Goal: Task Accomplishment & Management: Complete application form

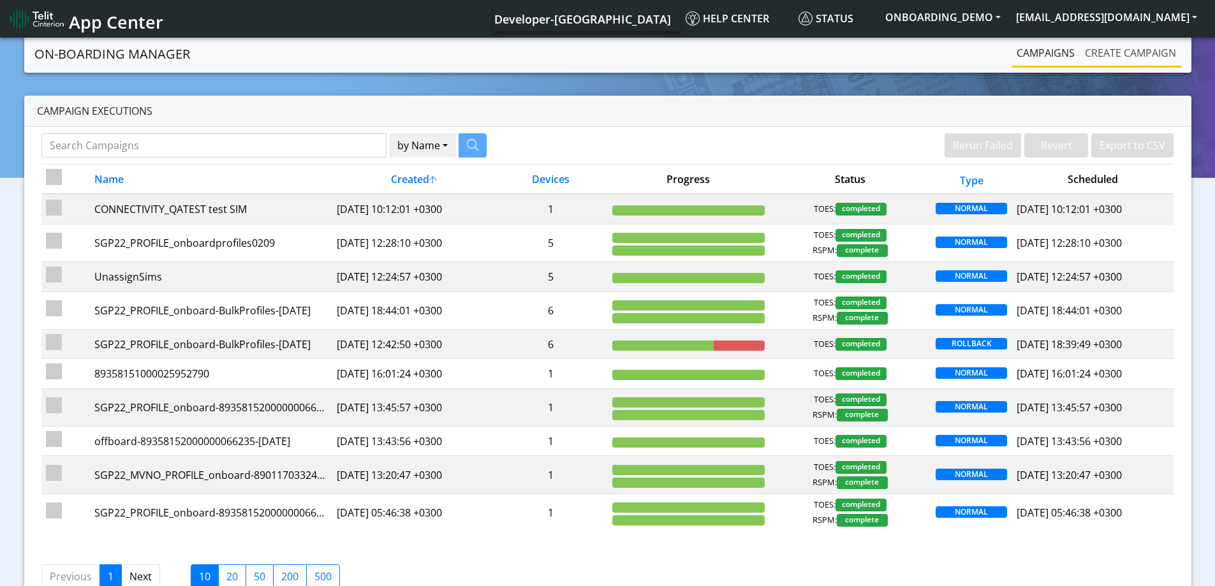
click at [1153, 52] on link "Create campaign" at bounding box center [1130, 53] width 101 height 26
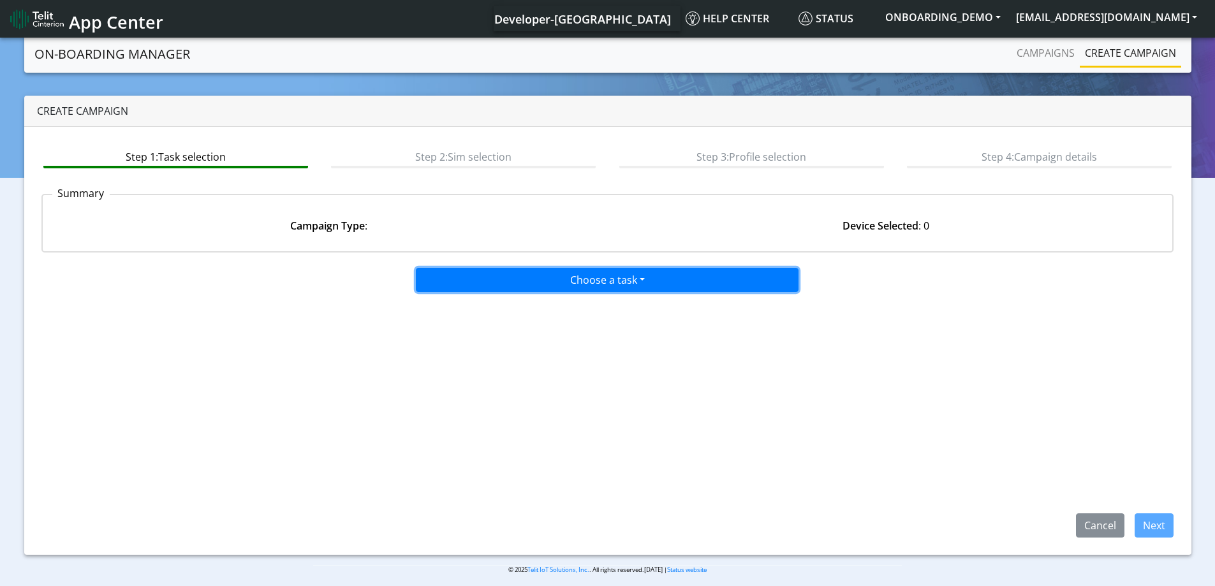
click at [546, 277] on button "Choose a task" at bounding box center [607, 280] width 383 height 24
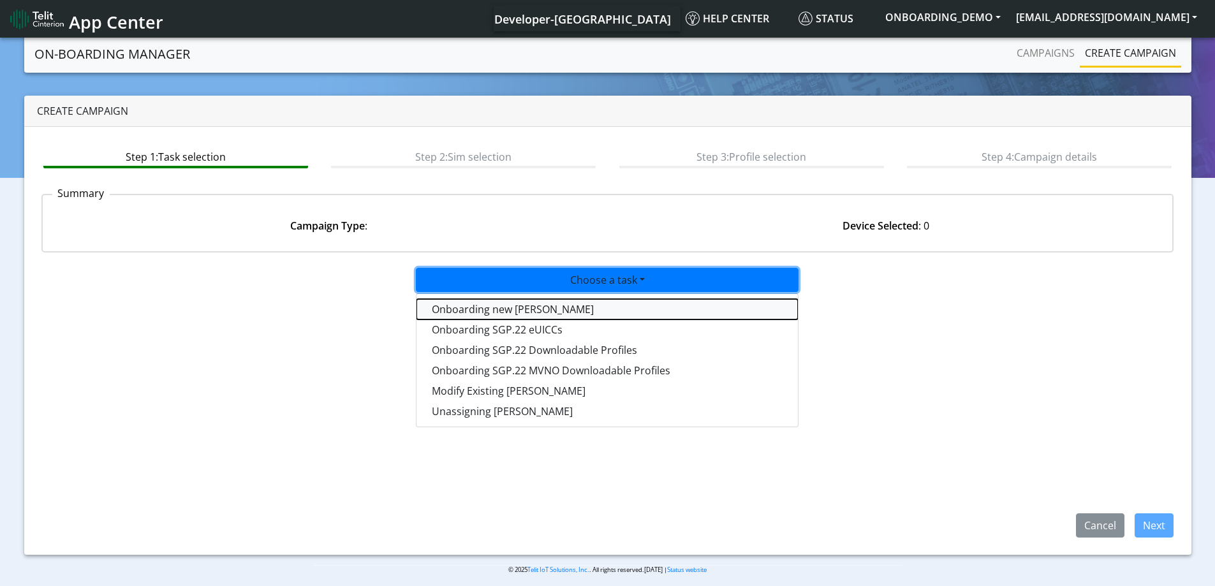
click at [498, 311] on tasktoes-dropdown "Onboarding new [PERSON_NAME]" at bounding box center [608, 309] width 382 height 20
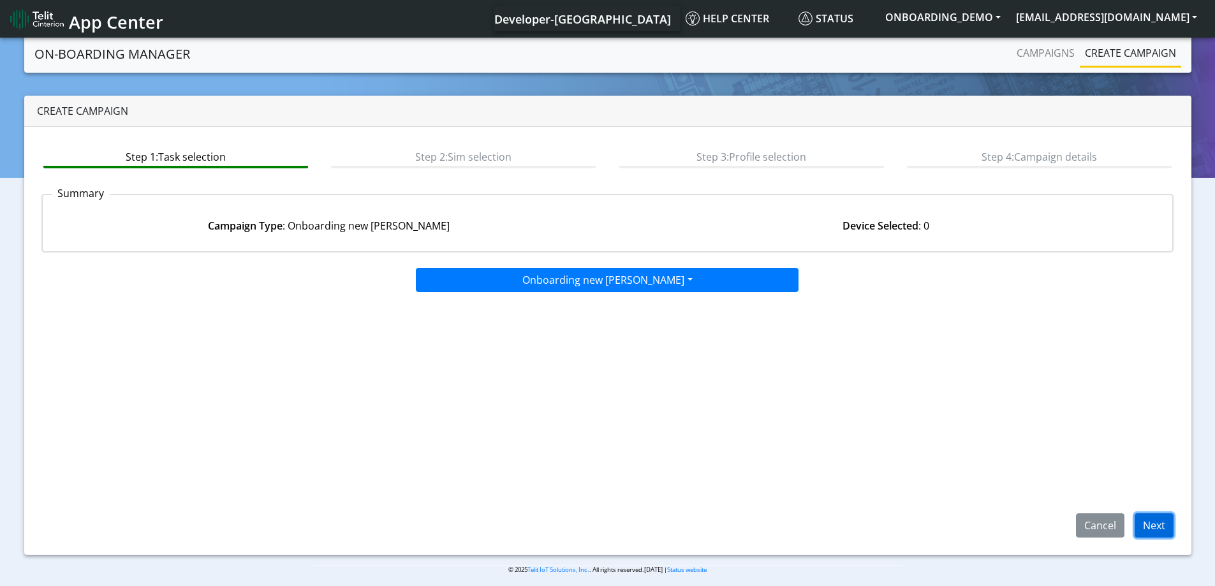
click at [1160, 530] on button "Next" at bounding box center [1154, 526] width 39 height 24
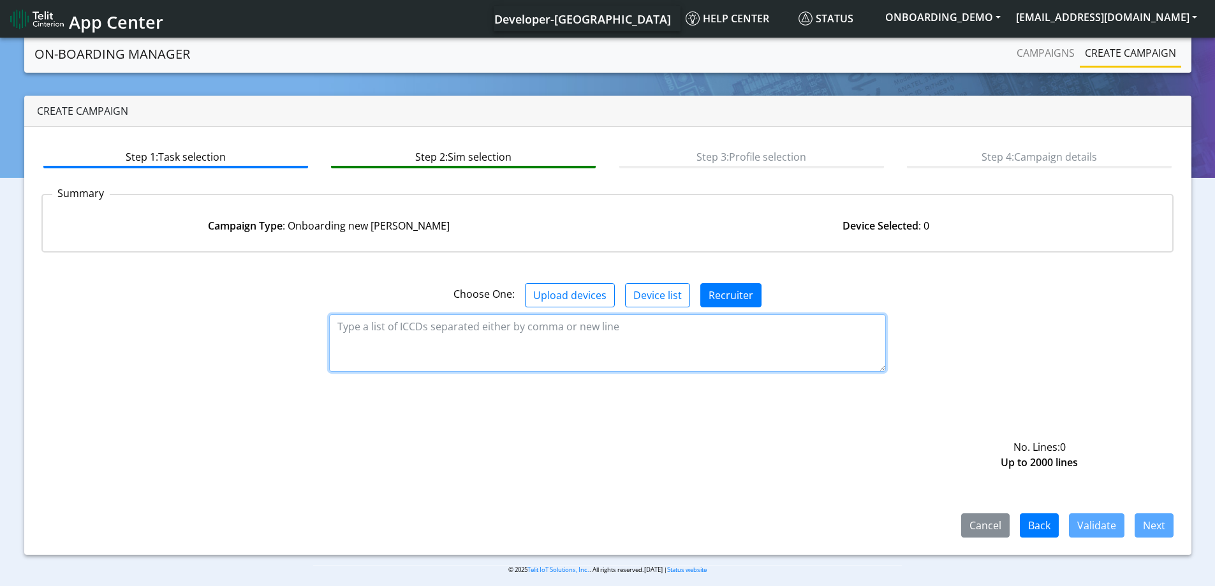
click at [377, 327] on textarea at bounding box center [607, 343] width 557 height 57
paste textarea "89358151000025902837"
click at [357, 336] on textarea "89358151000025902837" at bounding box center [607, 343] width 557 height 57
paste textarea "89358151000025902845"
type textarea "89358151000025902837 89358151000025902845"
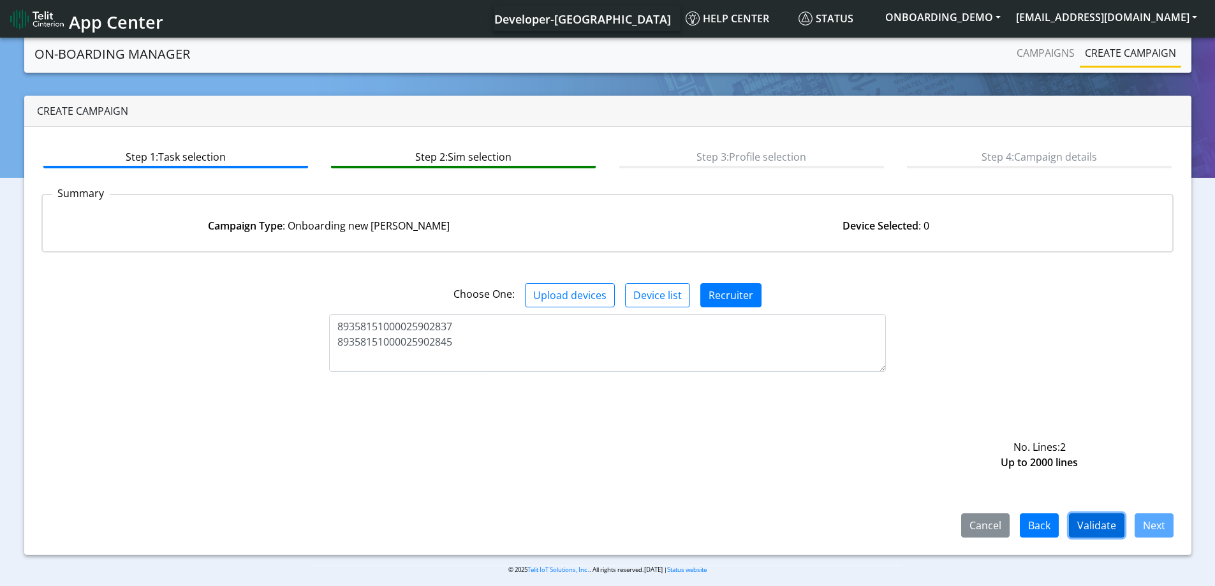
click at [1094, 530] on button "Validate" at bounding box center [1097, 526] width 56 height 24
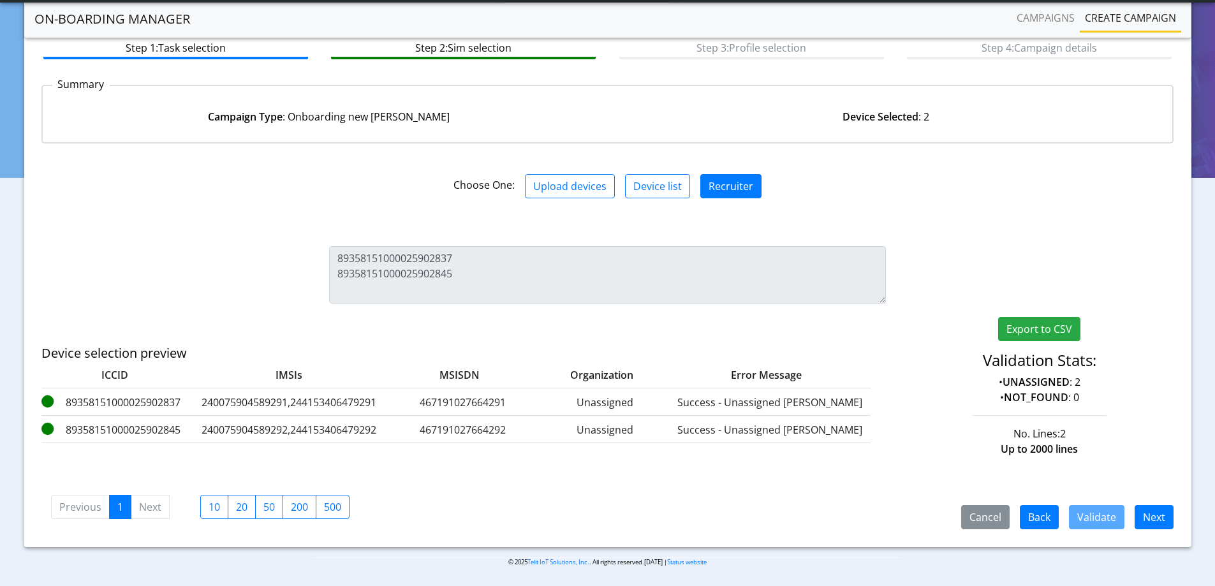
scroll to position [75, 0]
click at [1145, 517] on button "Next" at bounding box center [1154, 517] width 39 height 24
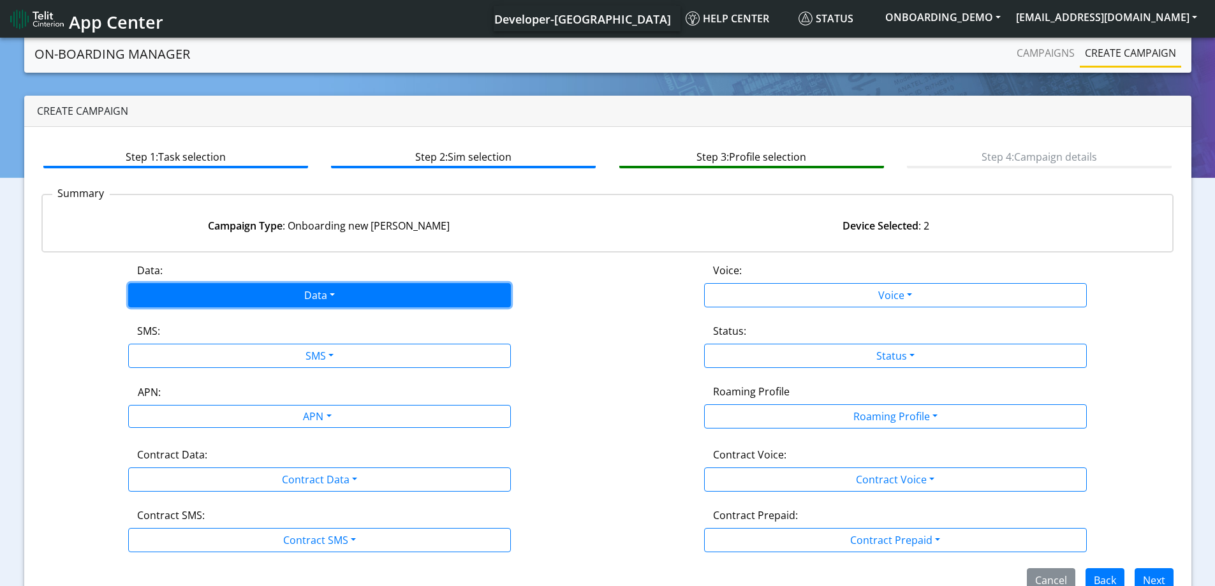
click at [280, 297] on button "Data" at bounding box center [319, 295] width 383 height 24
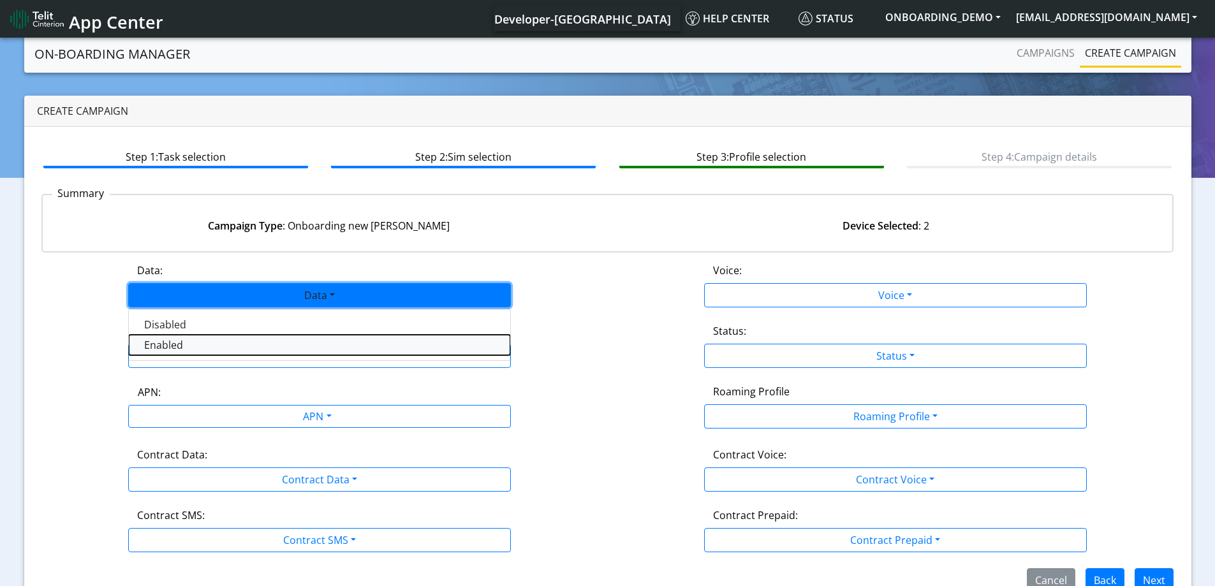
click at [189, 342] on button "Enabled" at bounding box center [320, 345] width 382 height 20
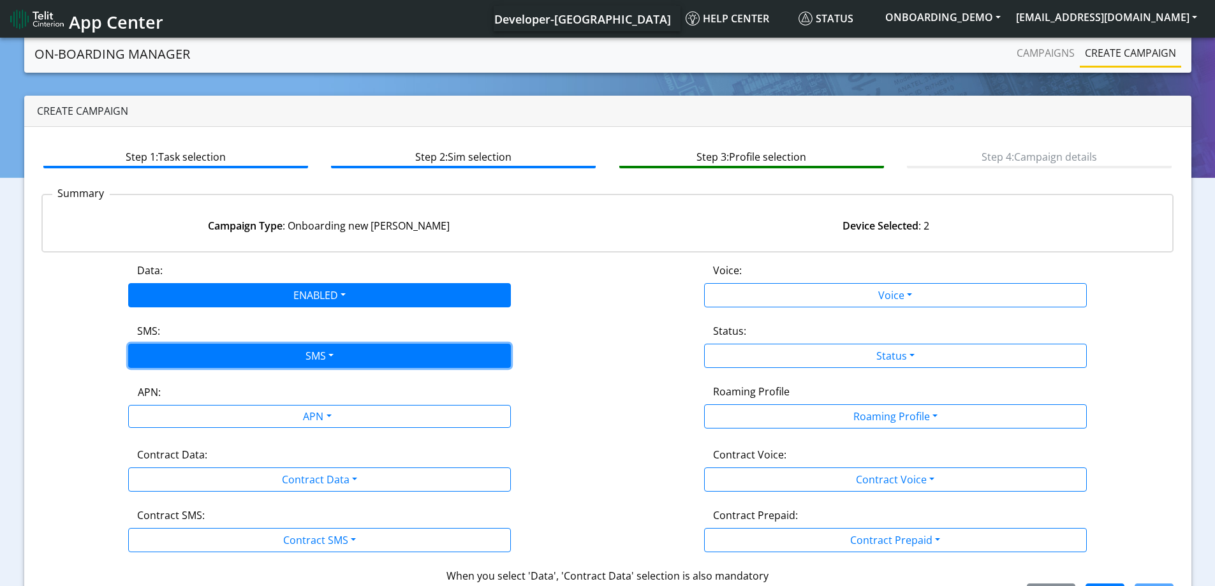
click at [202, 351] on button "SMS" at bounding box center [319, 356] width 383 height 24
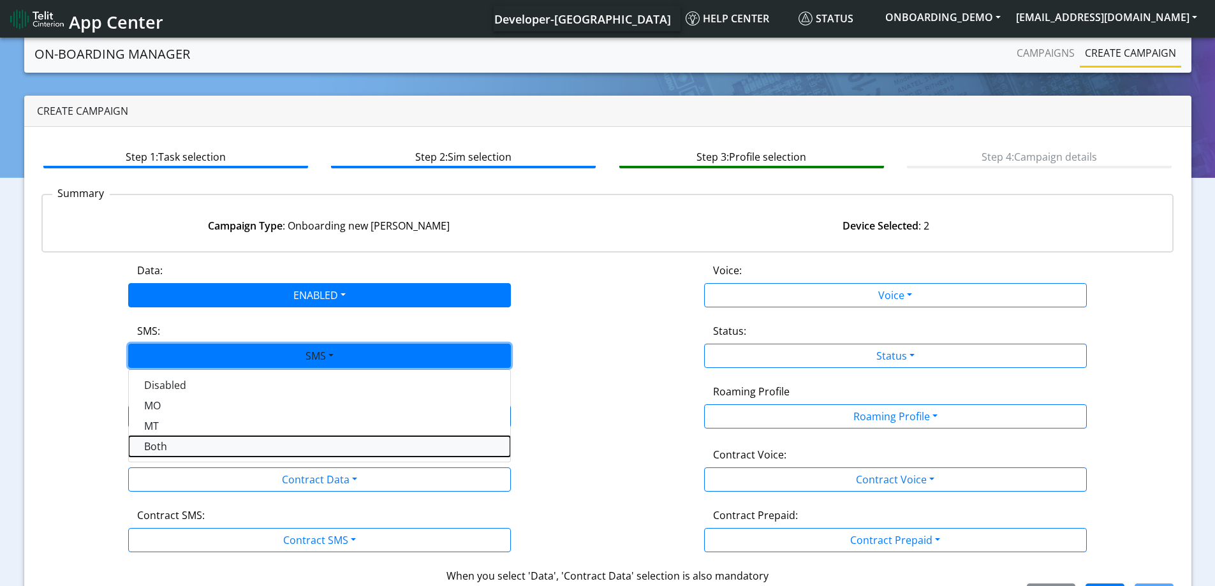
click at [179, 440] on button "Both" at bounding box center [320, 446] width 382 height 20
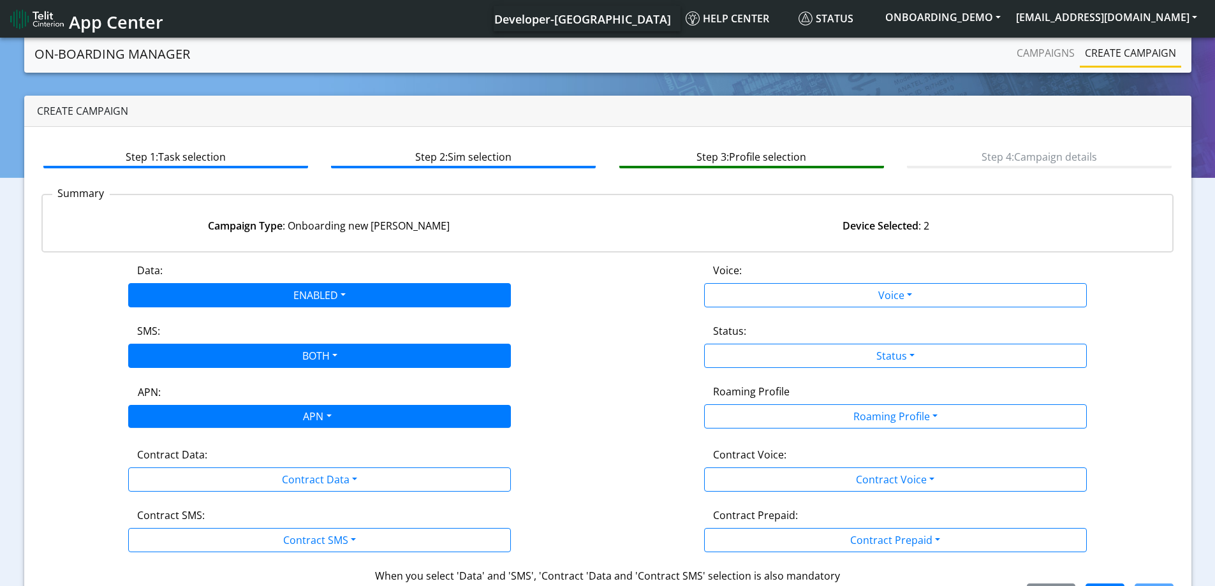
click at [231, 417] on div "APN" at bounding box center [316, 418] width 404 height 25
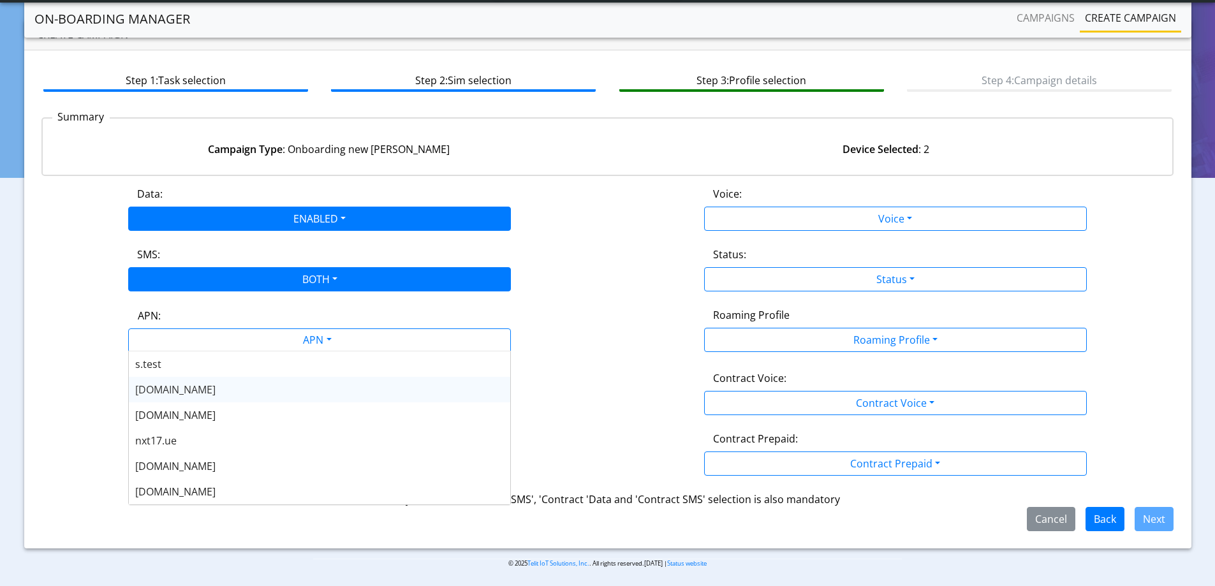
scroll to position [43, 0]
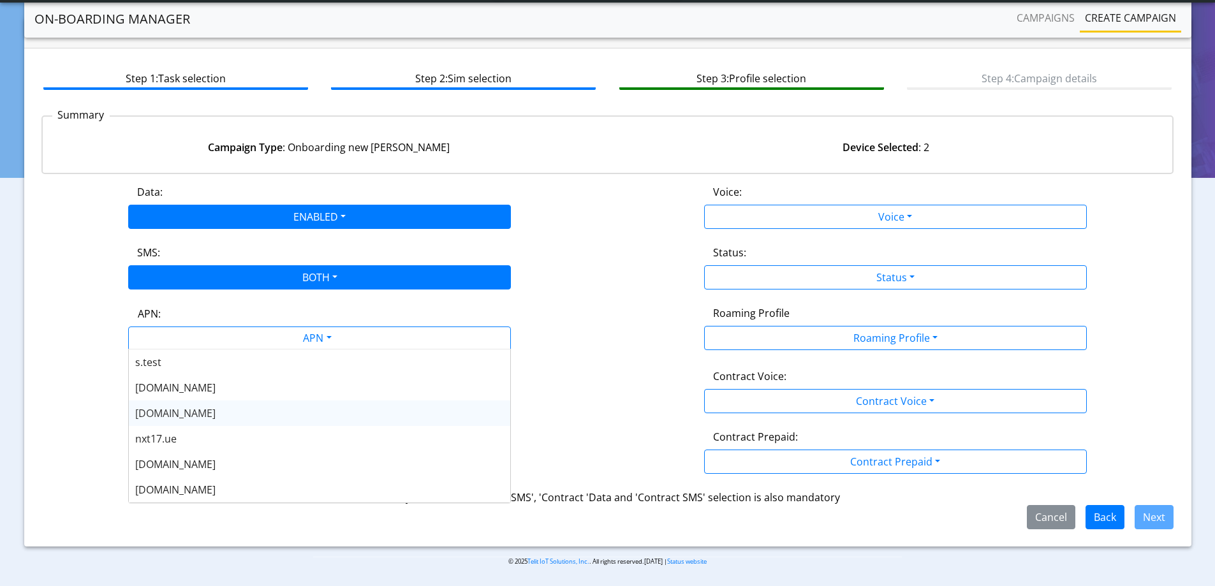
click at [190, 414] on span "[DOMAIN_NAME]" at bounding box center [175, 413] width 80 height 14
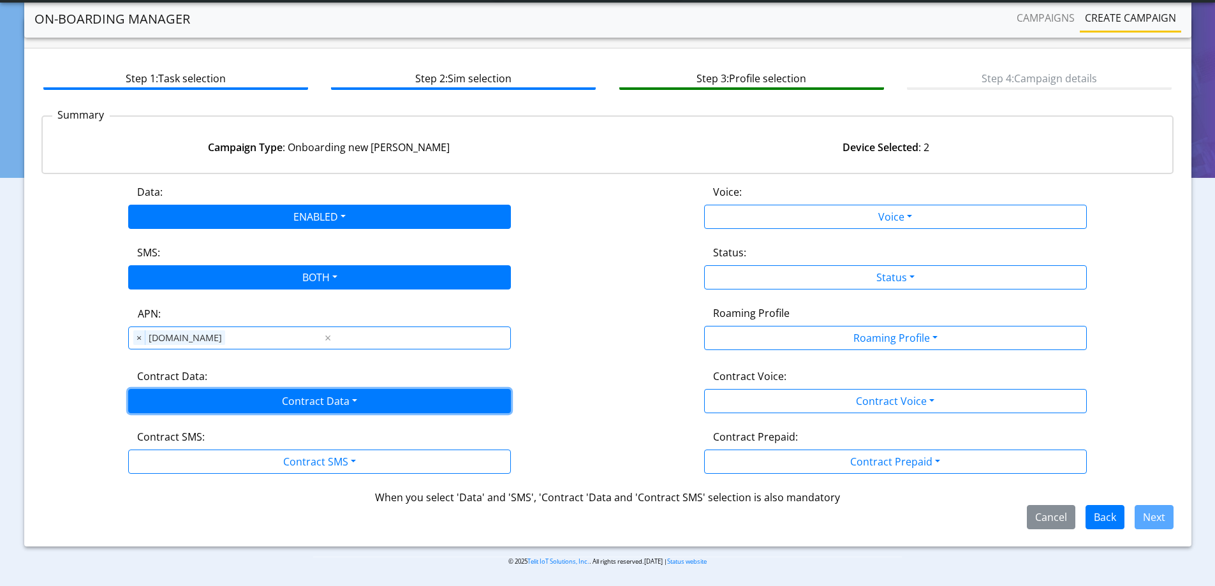
click at [256, 405] on button "Contract Data" at bounding box center [319, 401] width 383 height 24
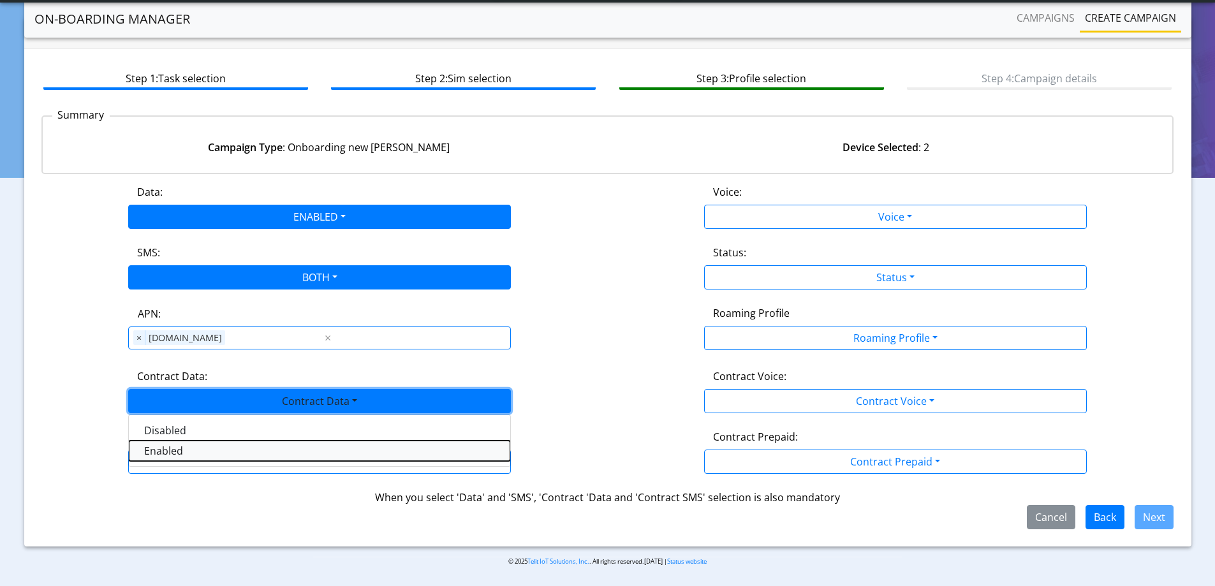
click at [184, 446] on Dataenabled-dropdown "Enabled" at bounding box center [320, 451] width 382 height 20
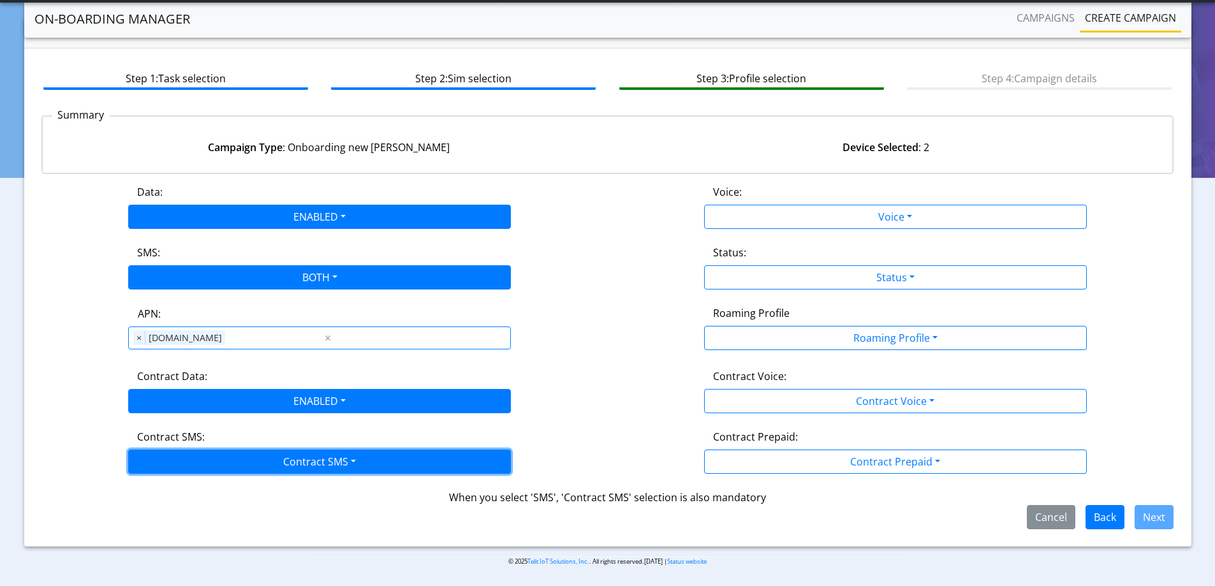
click at [208, 459] on button "Contract SMS" at bounding box center [319, 462] width 383 height 24
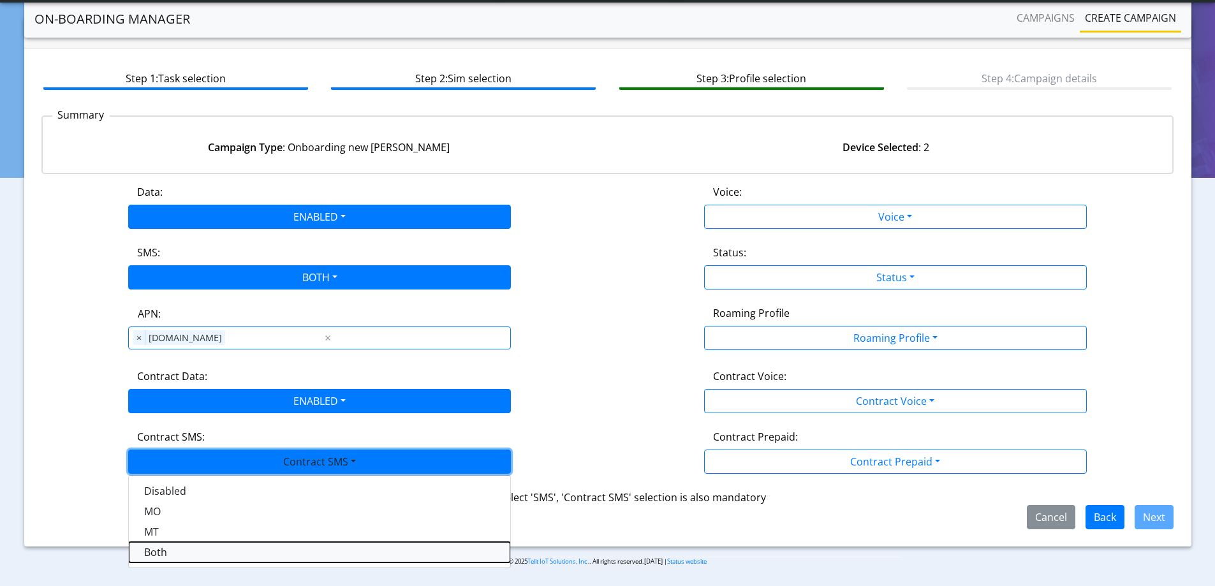
click at [147, 548] on SMSboth-dropdown "Both" at bounding box center [320, 552] width 382 height 20
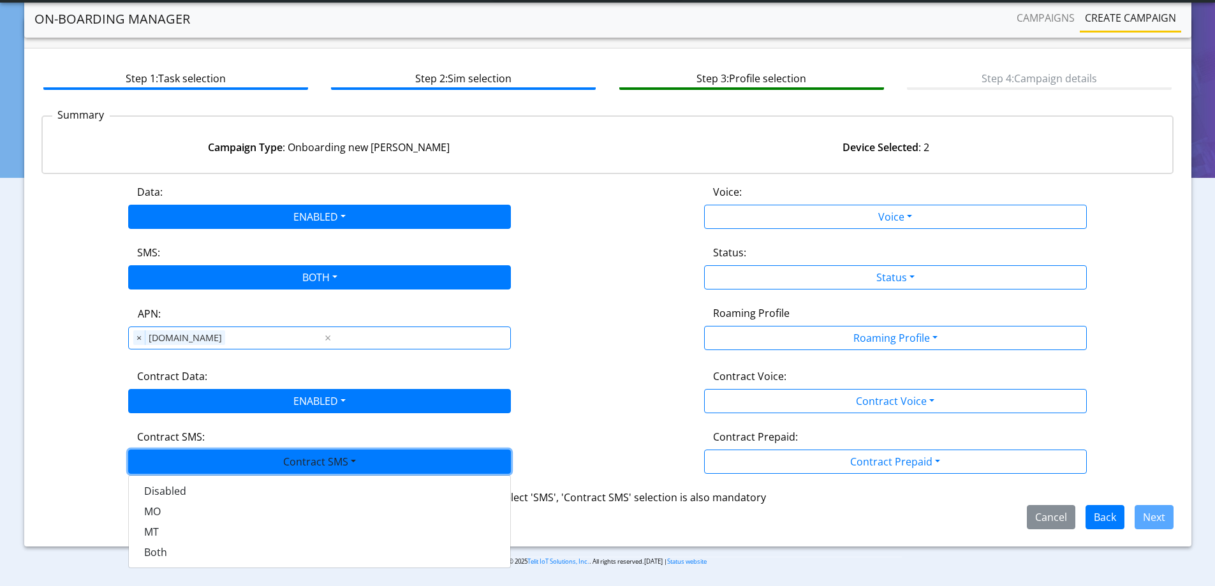
scroll to position [28, 0]
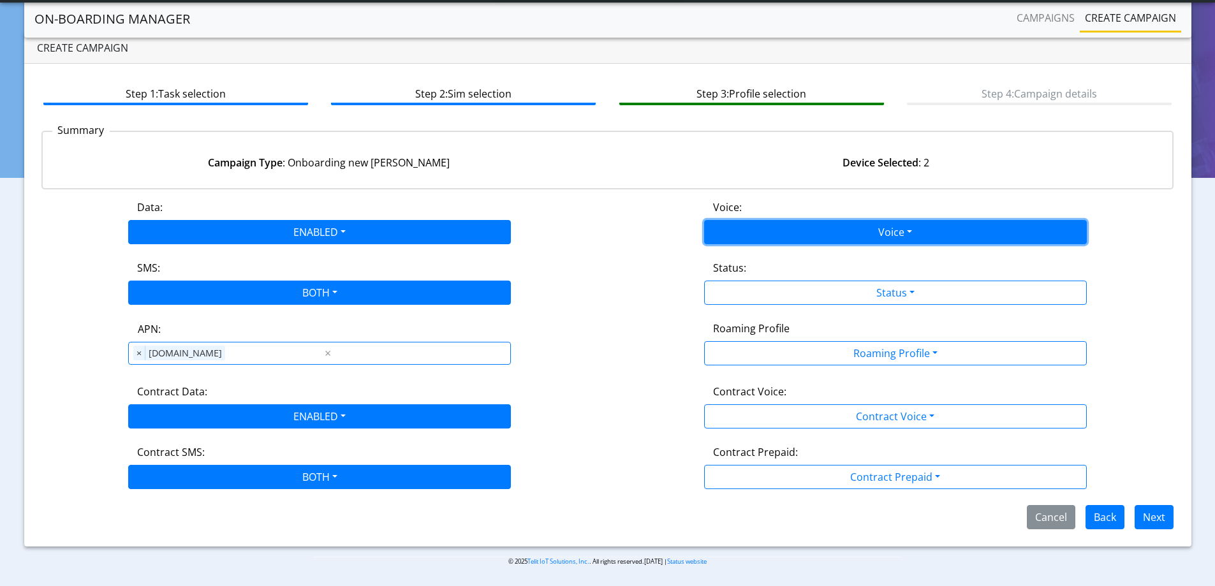
click at [824, 237] on button "Voice" at bounding box center [895, 232] width 383 height 24
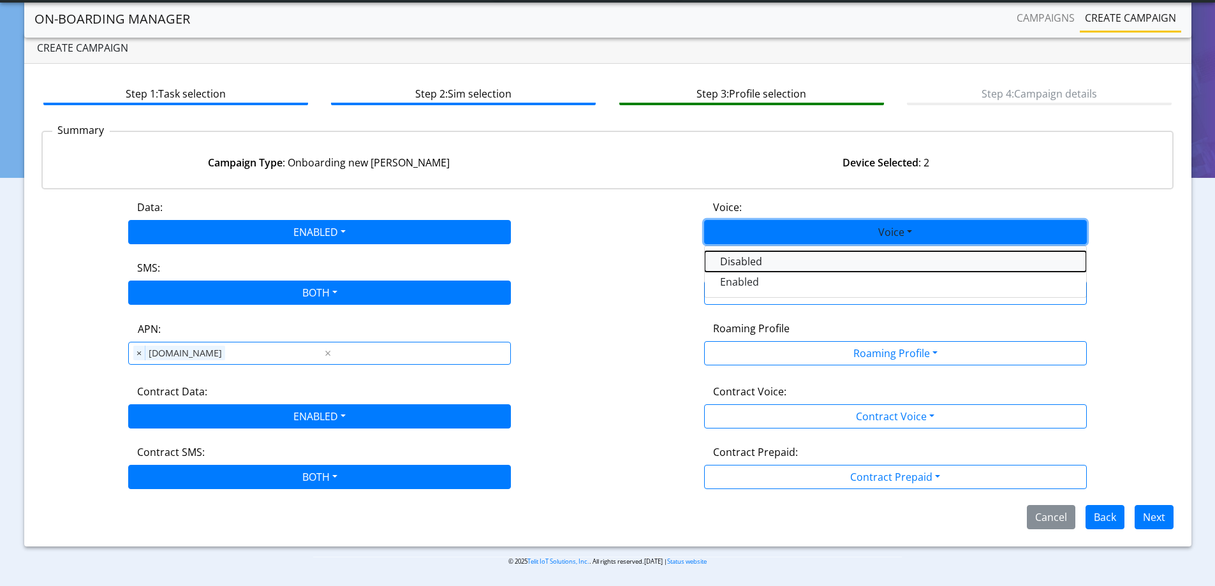
click at [743, 263] on button "Disabled" at bounding box center [896, 261] width 382 height 20
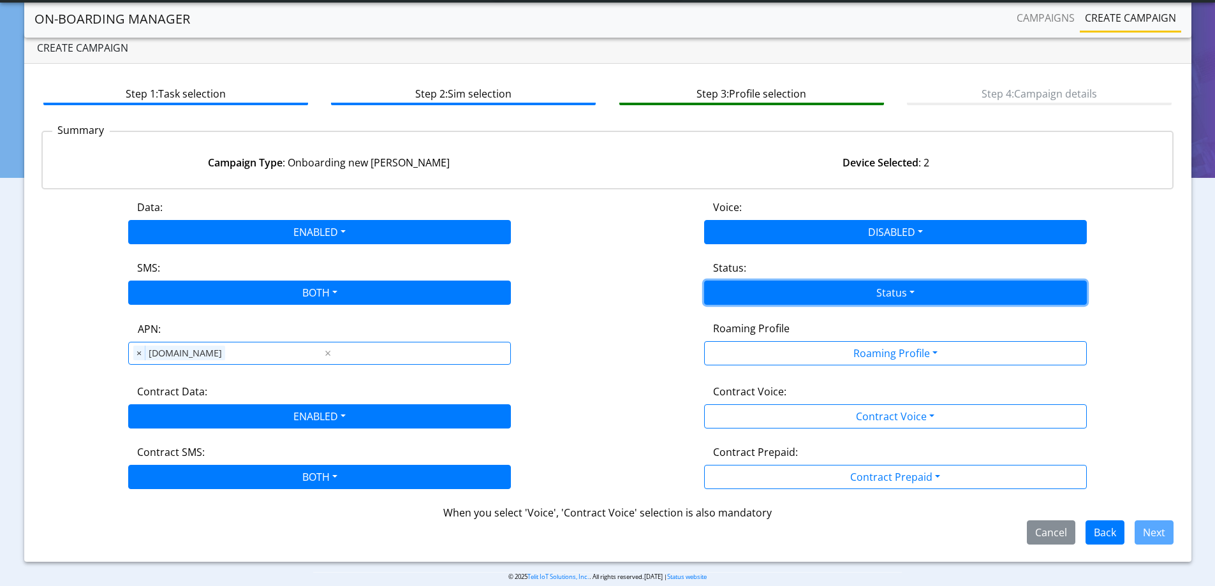
click at [758, 297] on button "Status" at bounding box center [895, 293] width 383 height 24
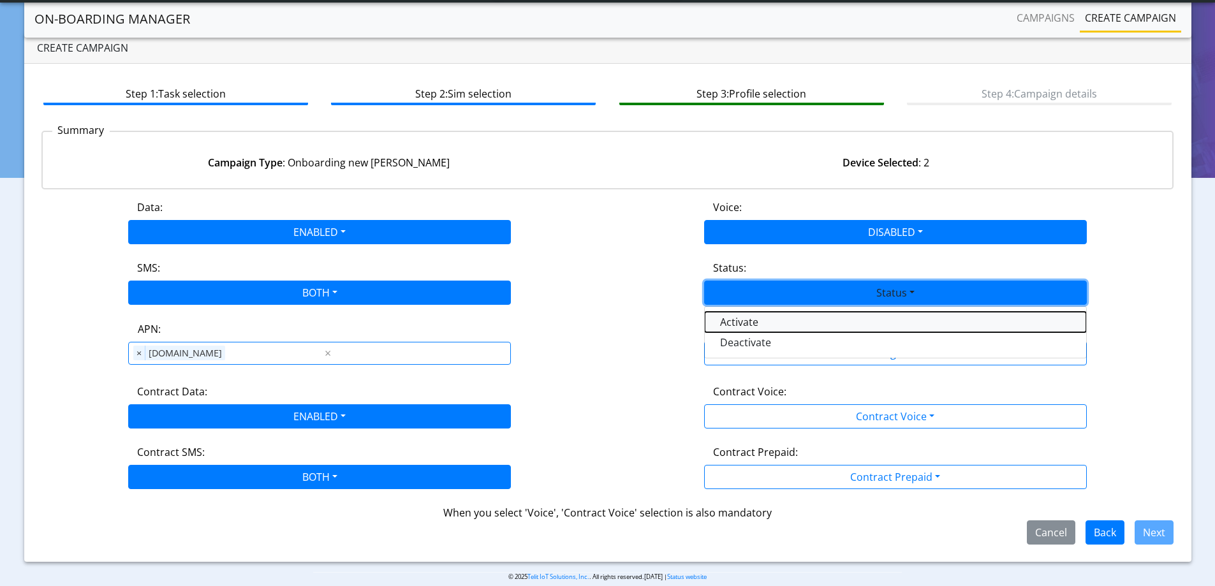
click at [723, 329] on button "Activate" at bounding box center [896, 322] width 382 height 20
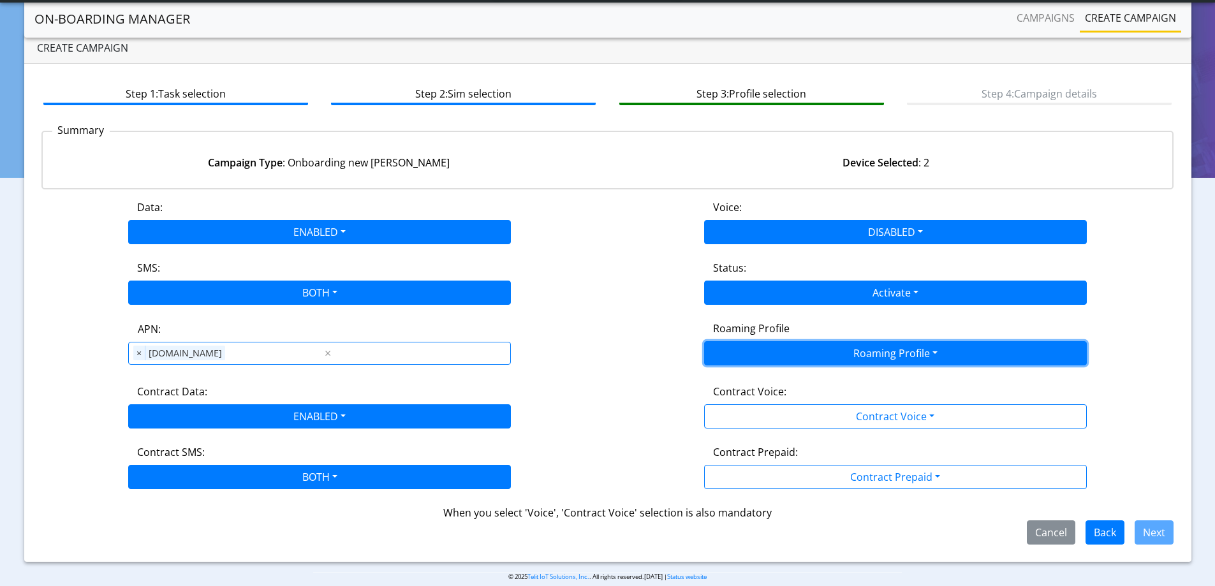
click at [794, 356] on button "Roaming Profile" at bounding box center [895, 353] width 383 height 24
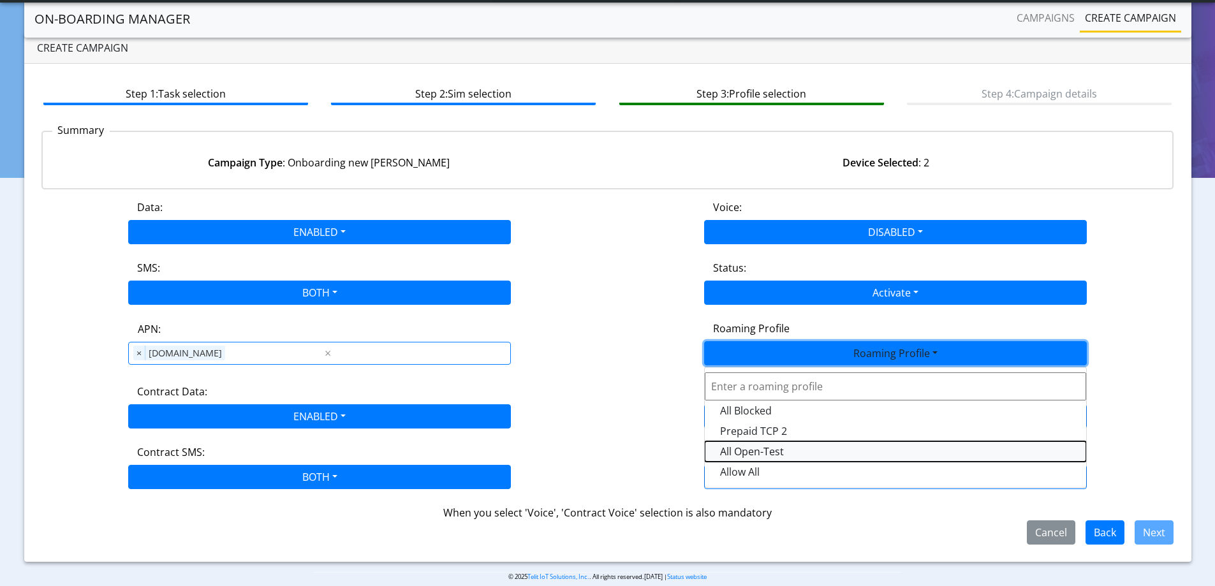
click at [771, 452] on Profile-dropdown "All Open-Test" at bounding box center [896, 451] width 382 height 20
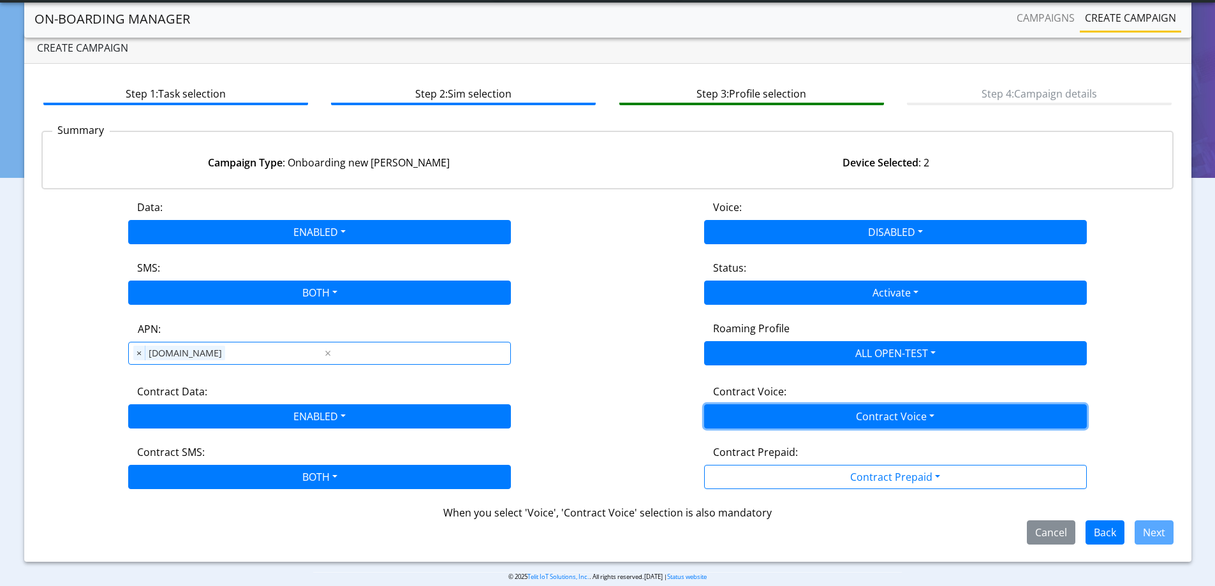
click at [810, 424] on button "Contract Voice" at bounding box center [895, 416] width 383 height 24
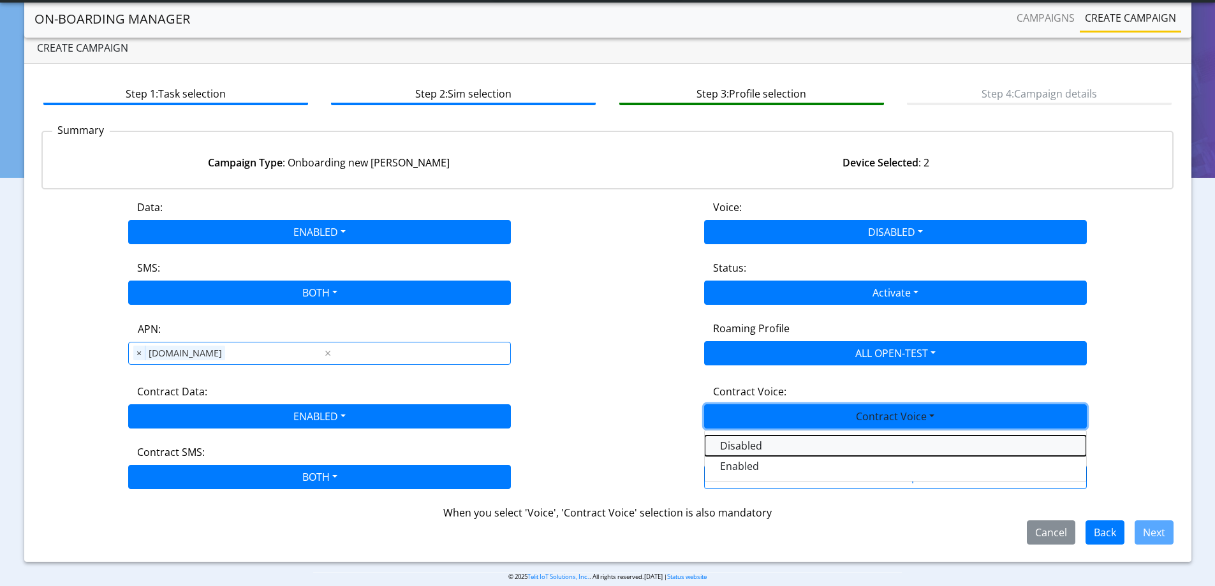
click at [750, 447] on Voicedisabled-dropdown "Disabled" at bounding box center [896, 446] width 382 height 20
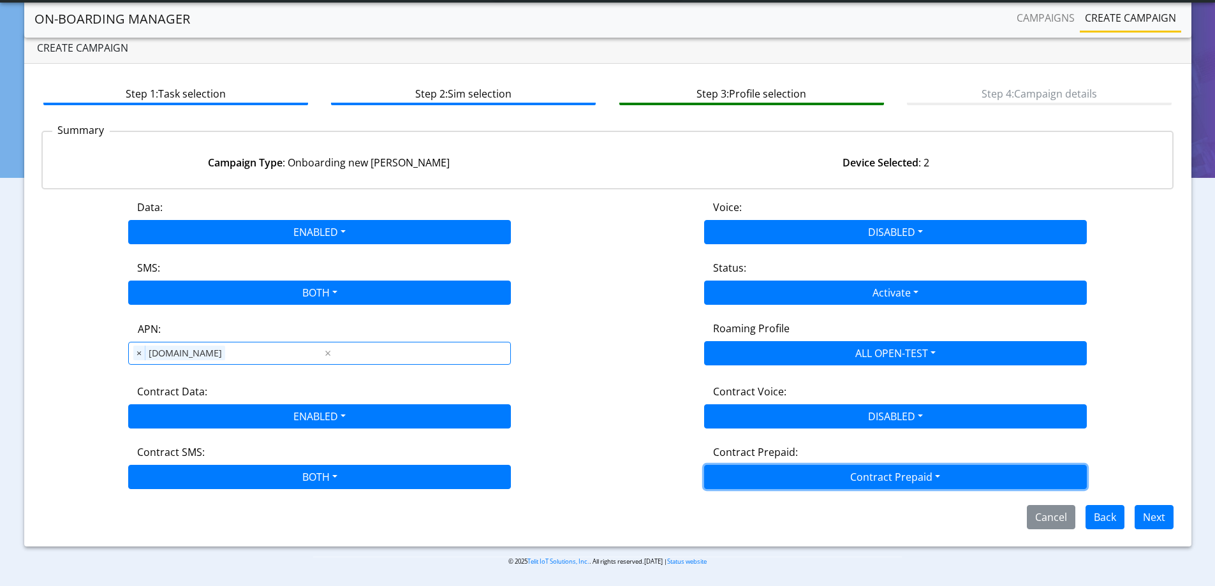
click at [770, 476] on button "Contract Prepaid" at bounding box center [895, 477] width 383 height 24
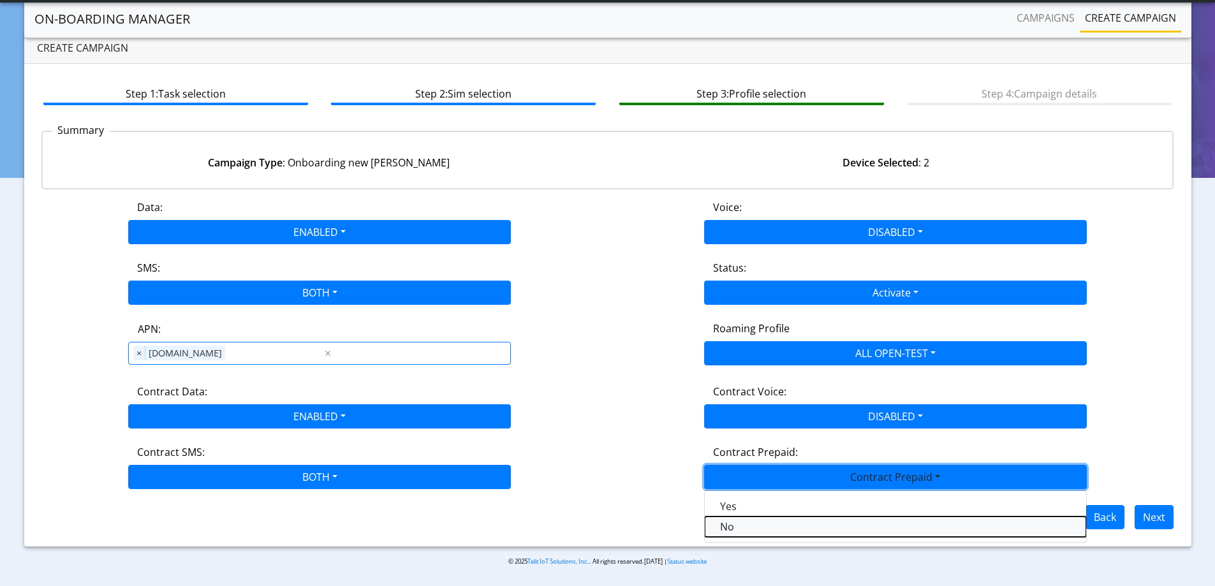
click at [735, 524] on Prepaidnotprepaid-dropdown "No" at bounding box center [896, 527] width 382 height 20
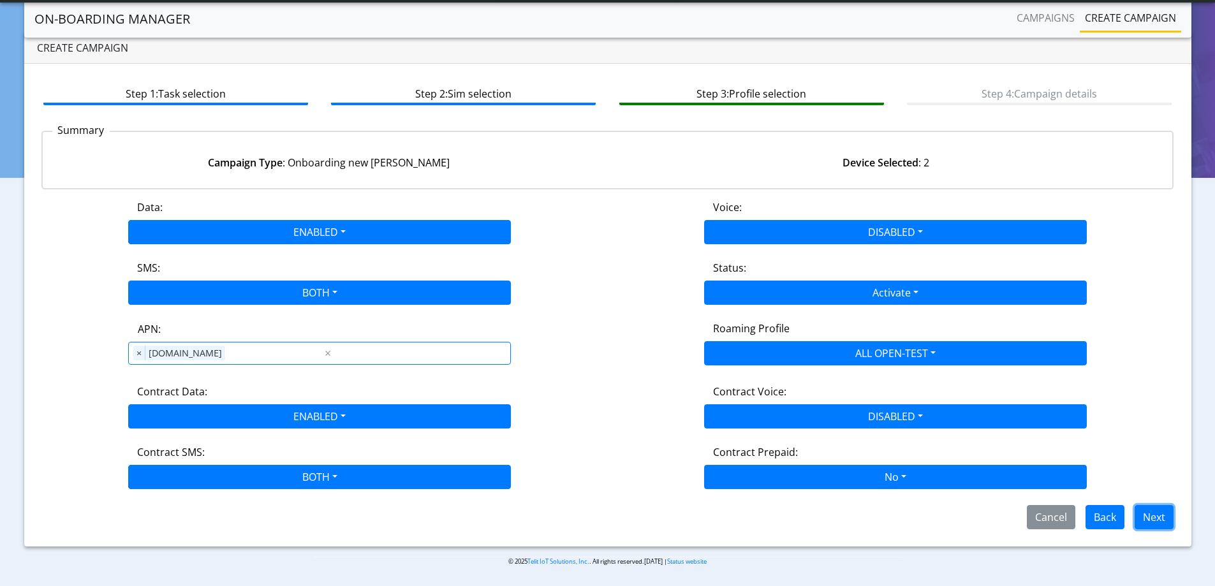
click at [1146, 521] on button "Next" at bounding box center [1154, 517] width 39 height 24
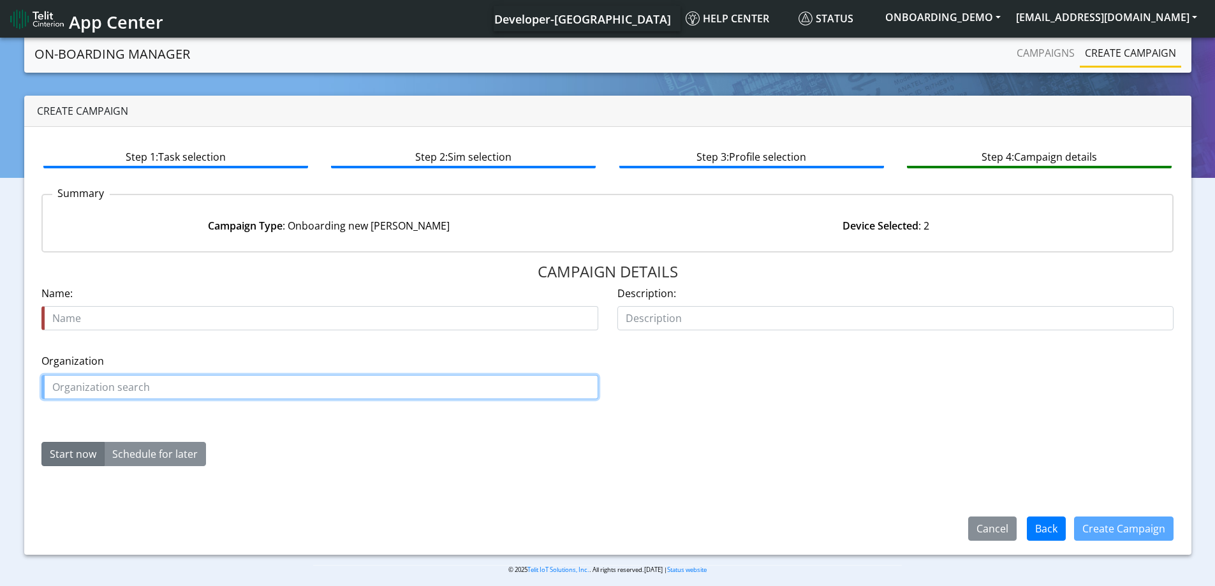
click at [72, 382] on input "text" at bounding box center [319, 387] width 557 height 24
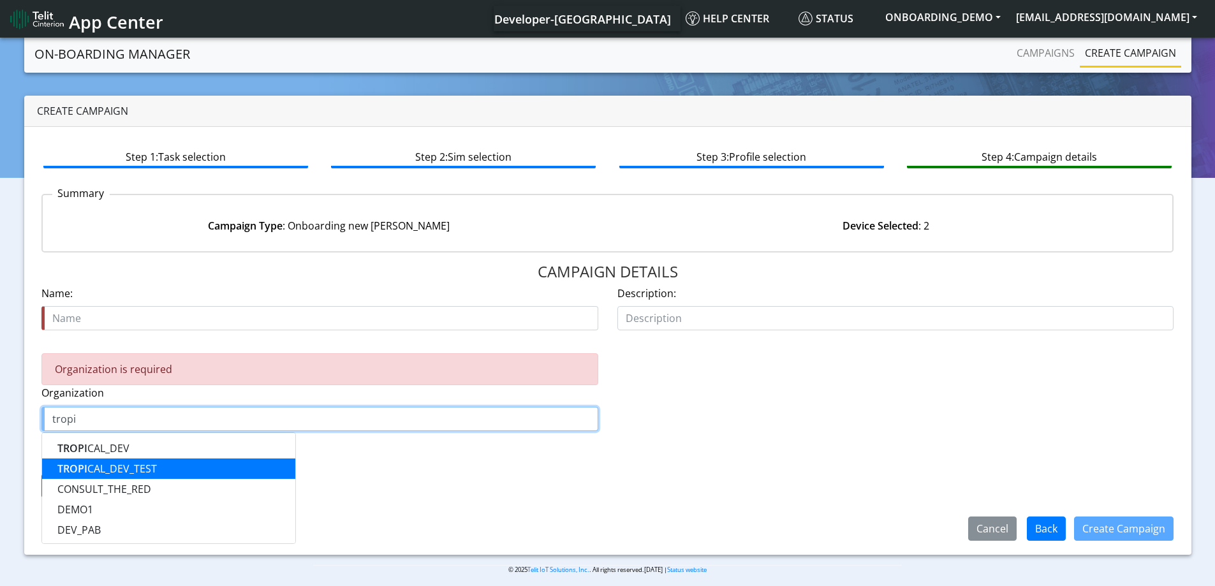
click at [68, 469] on span "TROPI" at bounding box center [72, 469] width 30 height 14
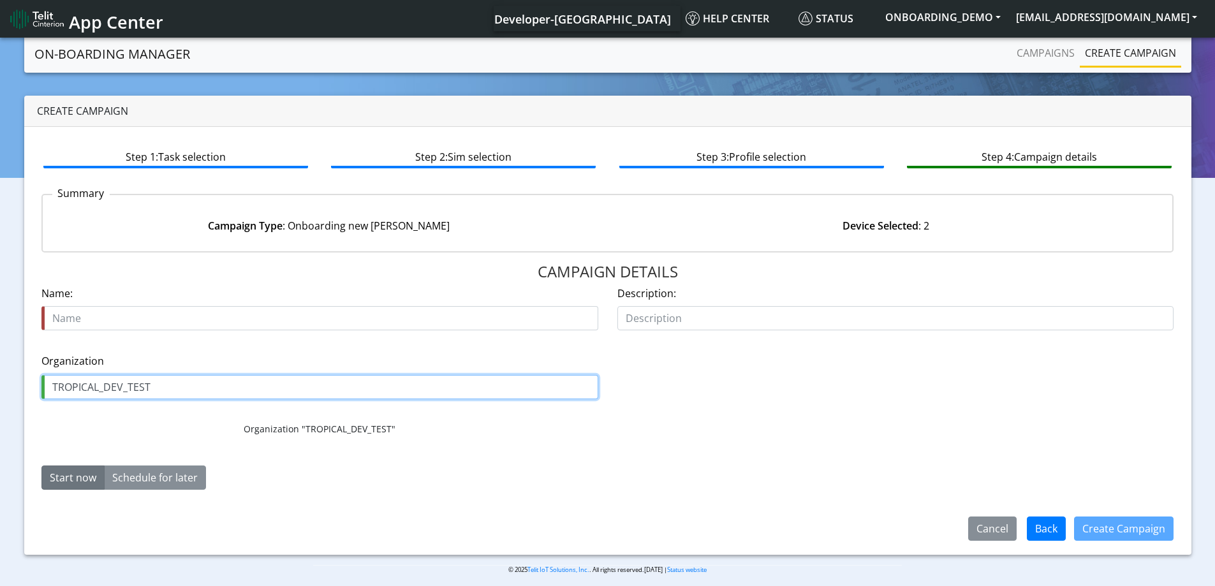
type input "TROPICAL_DEV_TEST"
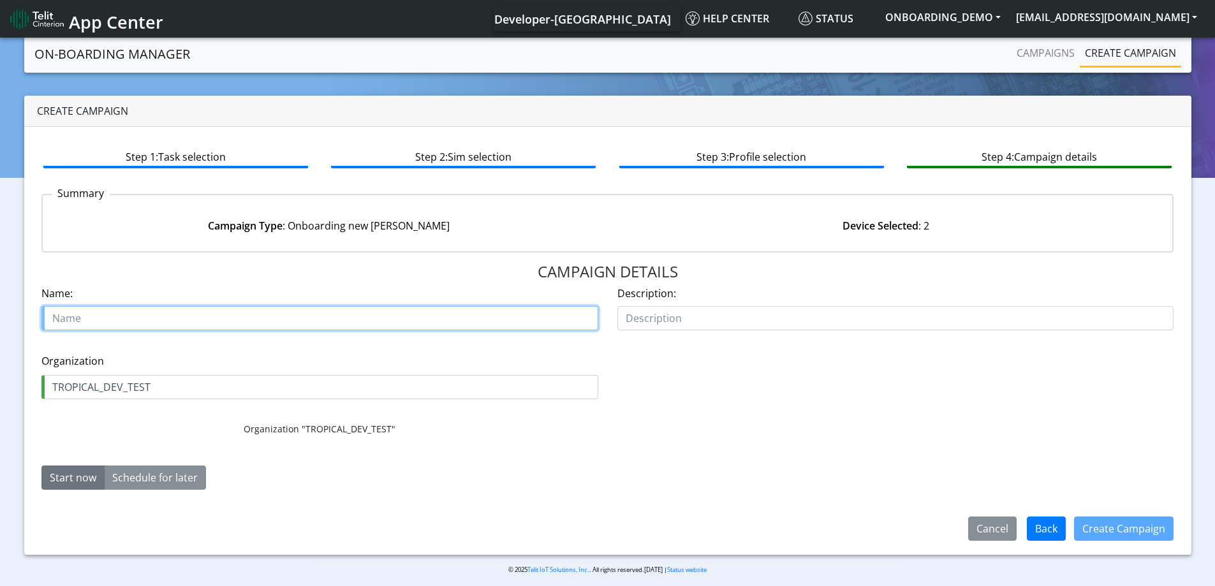
click at [295, 325] on input "text" at bounding box center [319, 318] width 557 height 24
type input "Cfir_2_SGP02_test"
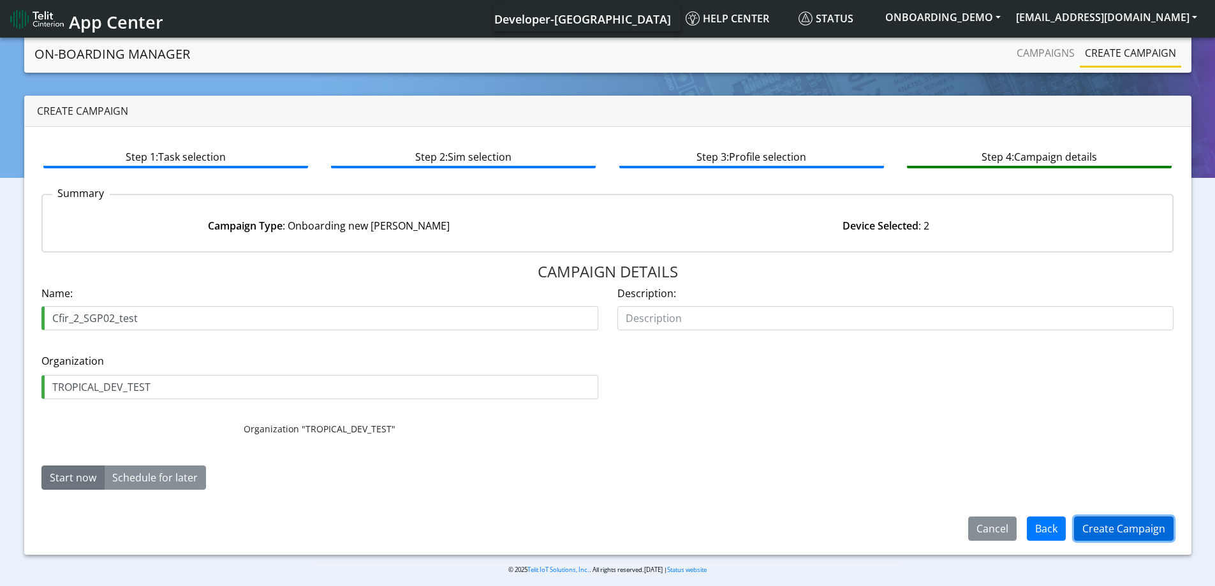
click at [1115, 527] on button "Create Campaign" at bounding box center [1124, 529] width 100 height 24
